Goal: Information Seeking & Learning: Learn about a topic

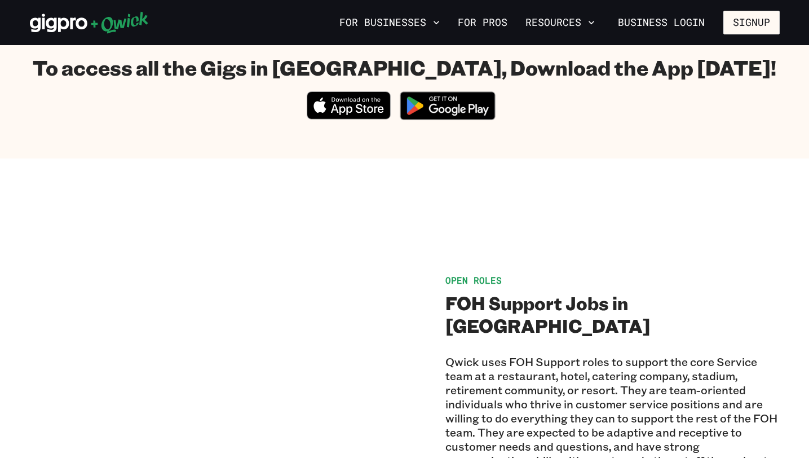
scroll to position [257, 0]
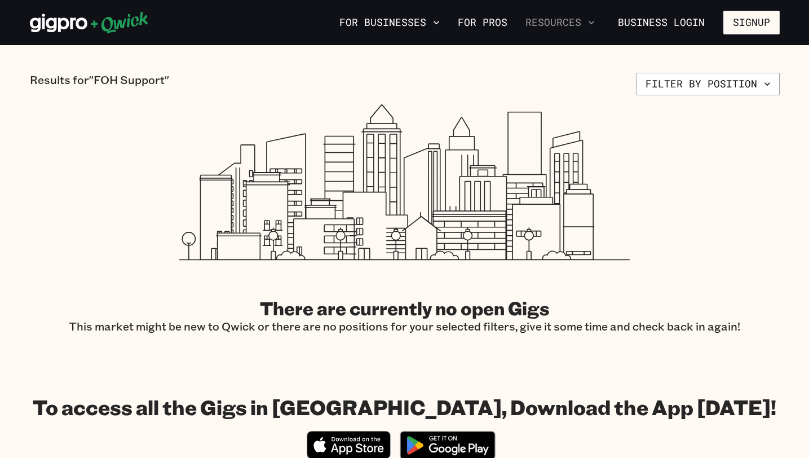
click at [543, 26] on button "Resources" at bounding box center [560, 22] width 78 height 19
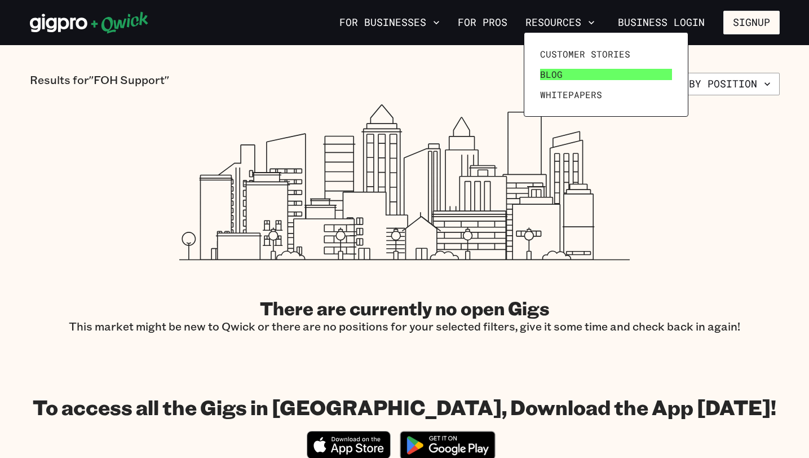
click at [553, 70] on span "Blog" at bounding box center [551, 74] width 23 height 11
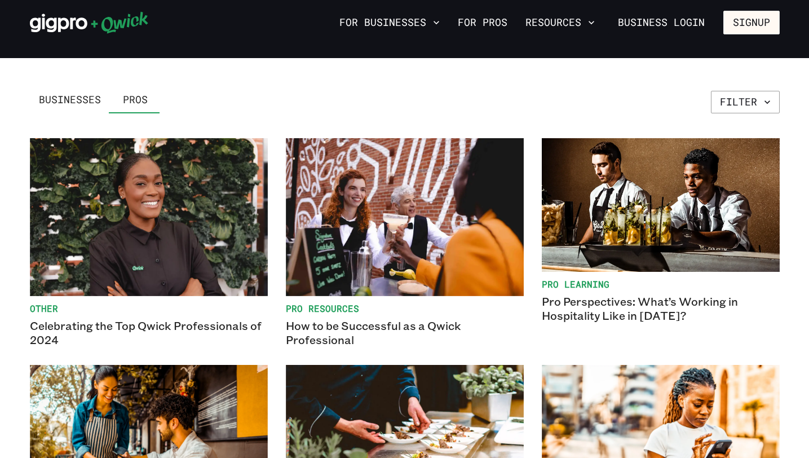
scroll to position [150, 0]
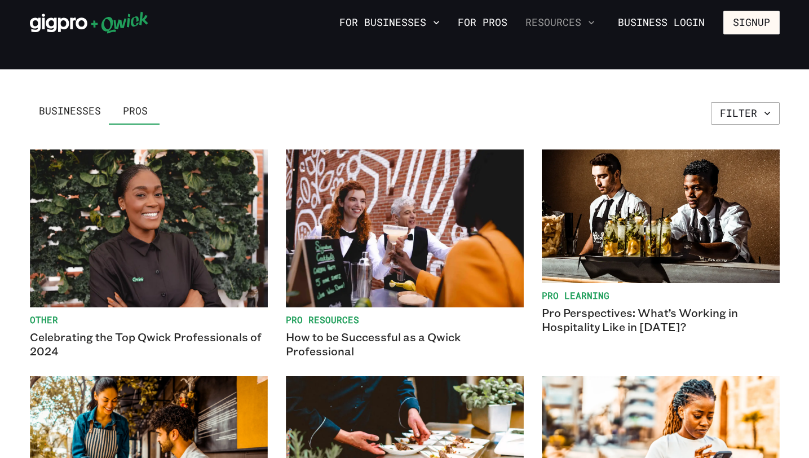
click at [564, 24] on button "Resources" at bounding box center [560, 22] width 78 height 19
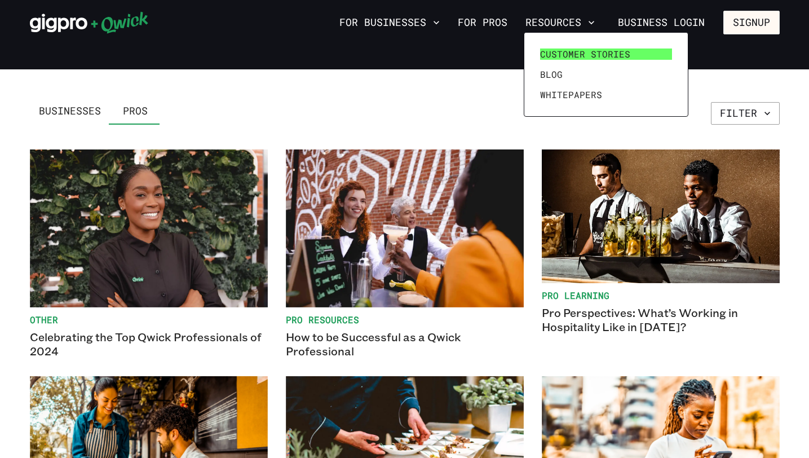
click at [563, 52] on span "Customer stories" at bounding box center [585, 53] width 90 height 11
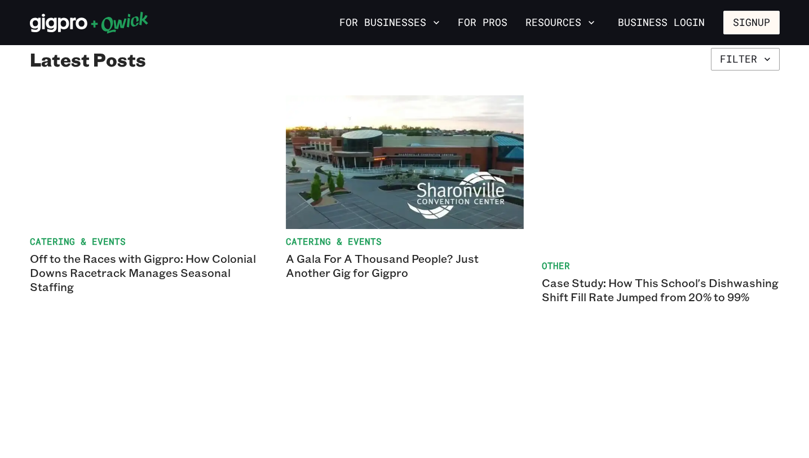
scroll to position [203, 0]
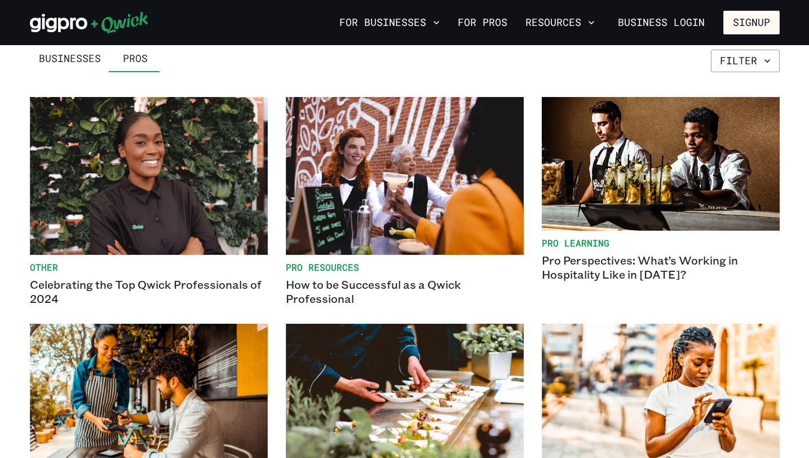
scroll to position [150, 0]
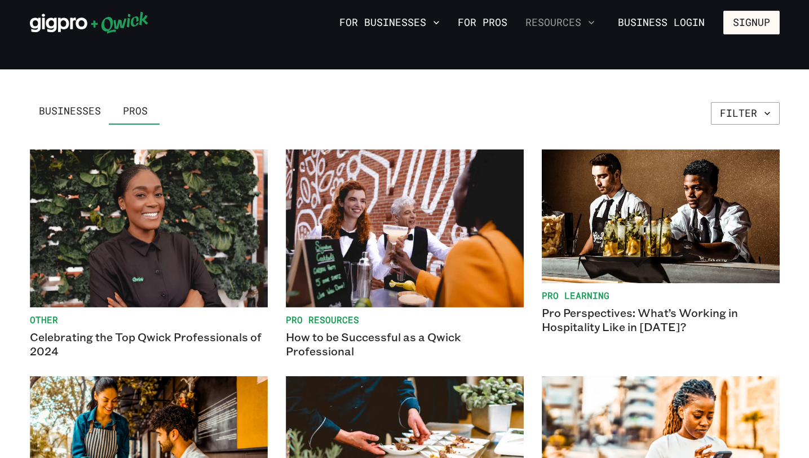
click at [561, 22] on button "Resources" at bounding box center [560, 22] width 78 height 19
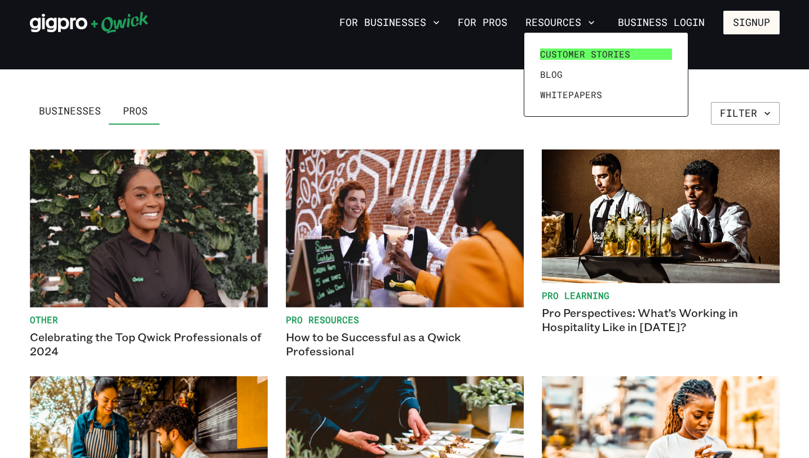
click at [573, 51] on span "Customer stories" at bounding box center [585, 53] width 90 height 11
